Goal: Information Seeking & Learning: Learn about a topic

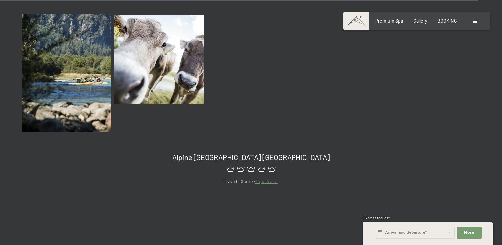
scroll to position [7031, 0]
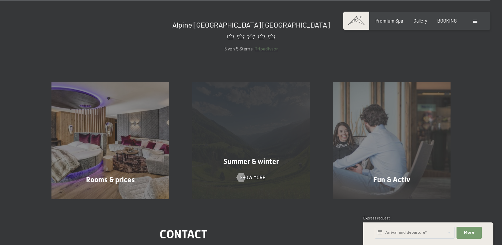
click at [277, 117] on div "Summer & winter Show more" at bounding box center [251, 140] width 141 height 117
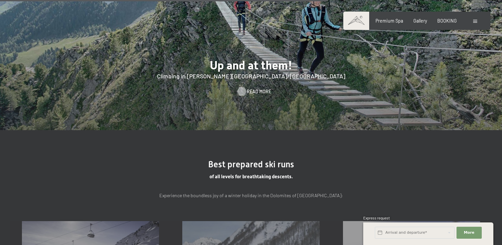
scroll to position [1588, 0]
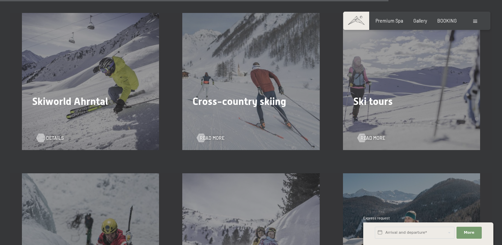
click at [49, 135] on span "Details" at bounding box center [55, 138] width 18 height 7
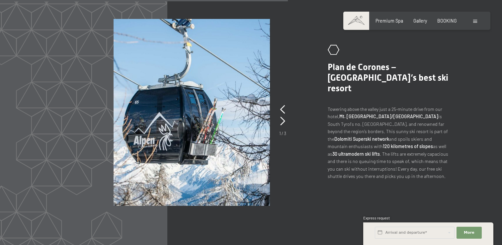
scroll to position [1007, 0]
click at [286, 103] on div "1 / 3" at bounding box center [282, 119] width 7 height 33
click at [283, 117] on icon at bounding box center [282, 121] width 5 height 9
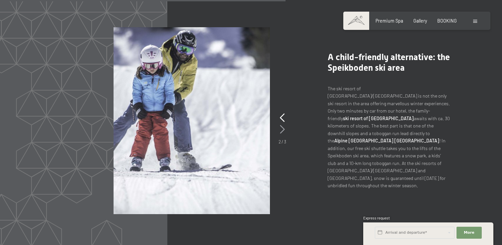
click at [282, 124] on div at bounding box center [282, 130] width 5 height 12
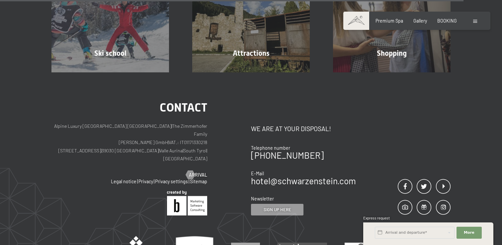
scroll to position [1786, 0]
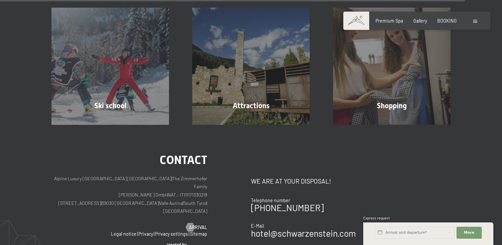
scroll to position [1662, 0]
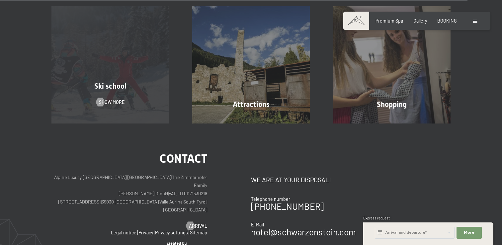
click at [115, 66] on div "Ski school Show more" at bounding box center [110, 64] width 141 height 117
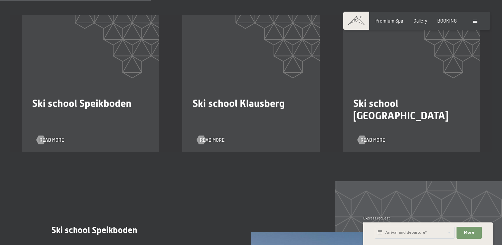
scroll to position [378, 0]
